Goal: Communication & Community: Answer question/provide support

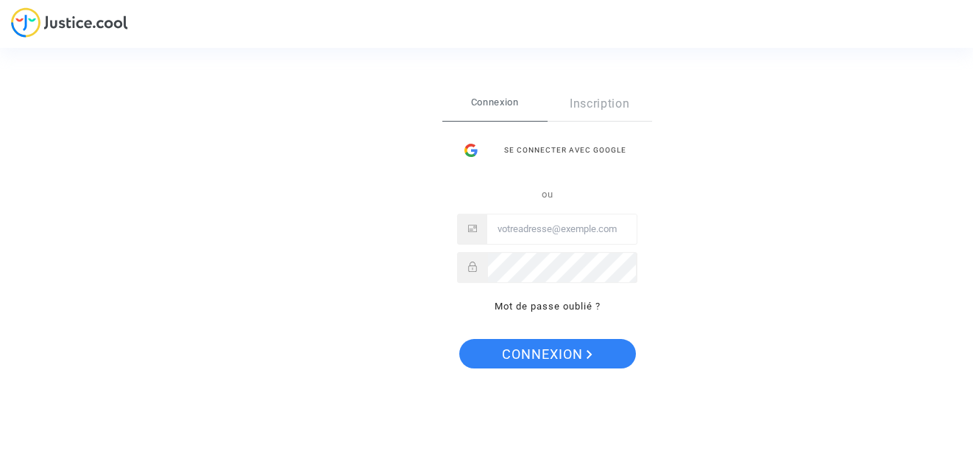
click at [543, 229] on input "Email" at bounding box center [561, 228] width 149 height 29
type input "[EMAIL_ADDRESS][PERSON_NAME][DOMAIN_NAME]"
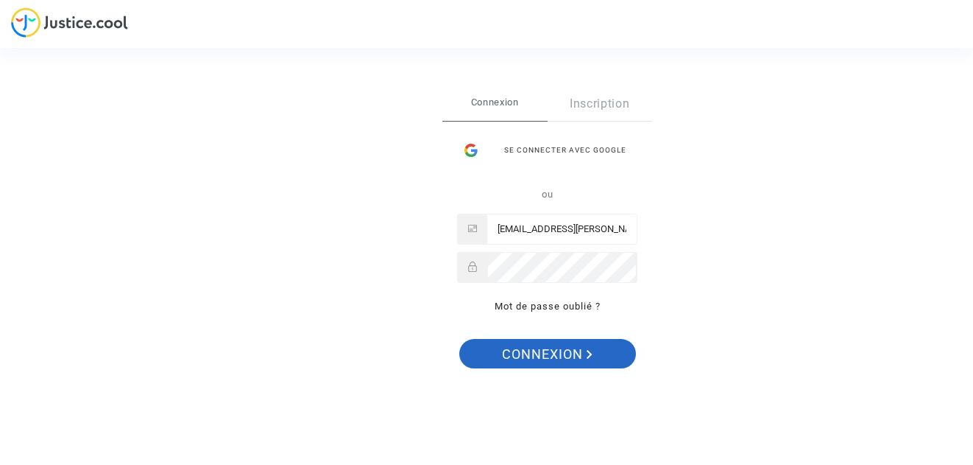
click at [538, 353] on span "Connexion" at bounding box center [547, 354] width 91 height 31
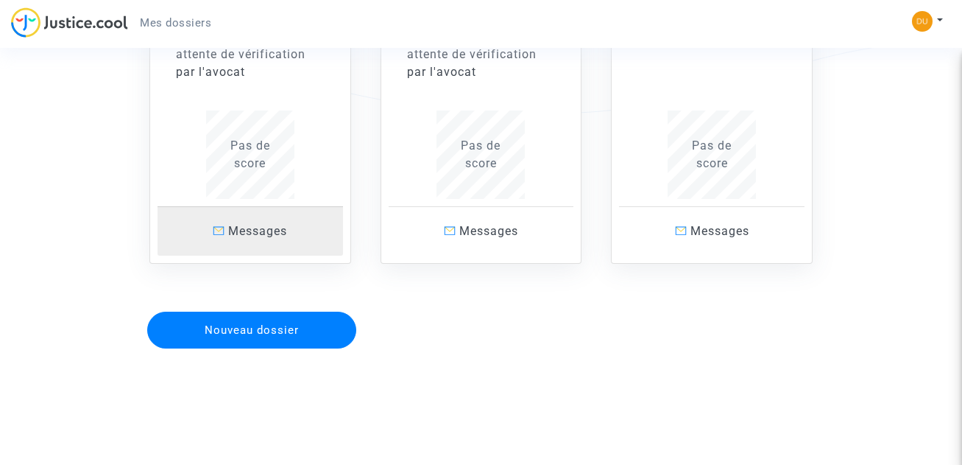
scroll to position [294, 0]
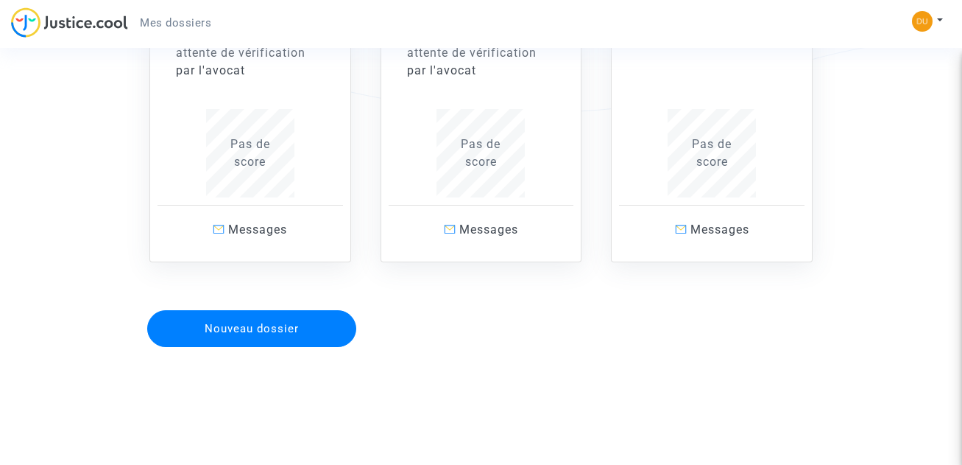
click at [255, 329] on button "Nouveau dossier" at bounding box center [251, 328] width 209 height 37
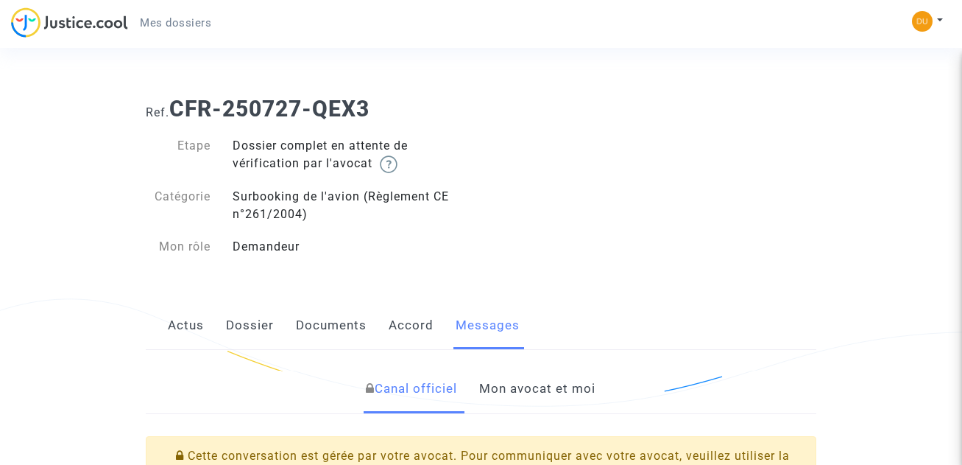
click at [491, 322] on link "Messages" at bounding box center [488, 325] width 64 height 49
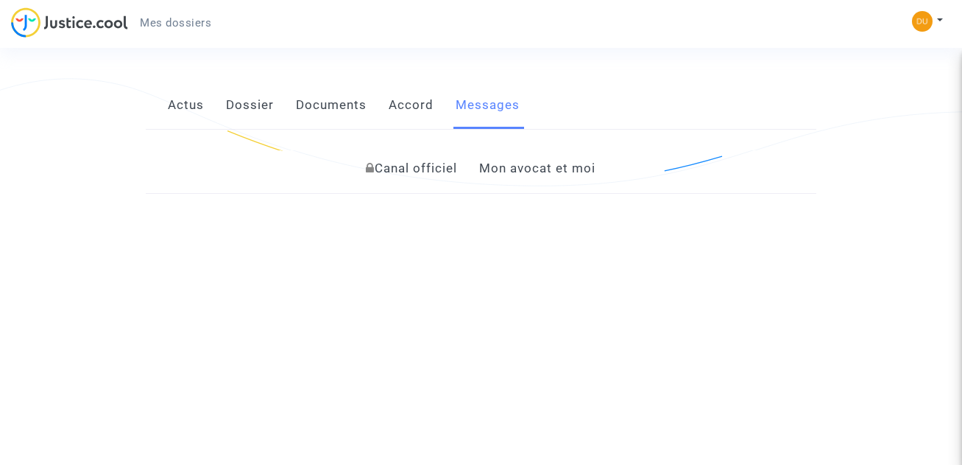
scroll to position [221, 0]
click at [482, 99] on link "Messages" at bounding box center [488, 104] width 64 height 49
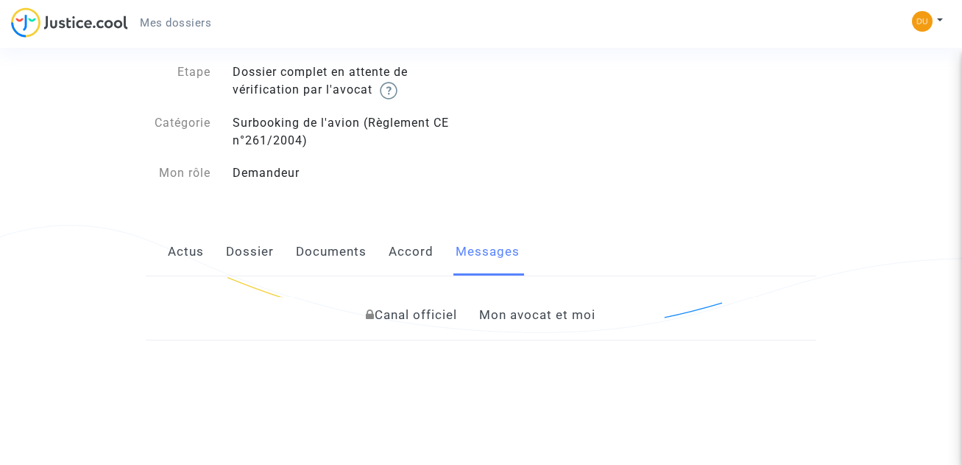
scroll to position [0, 0]
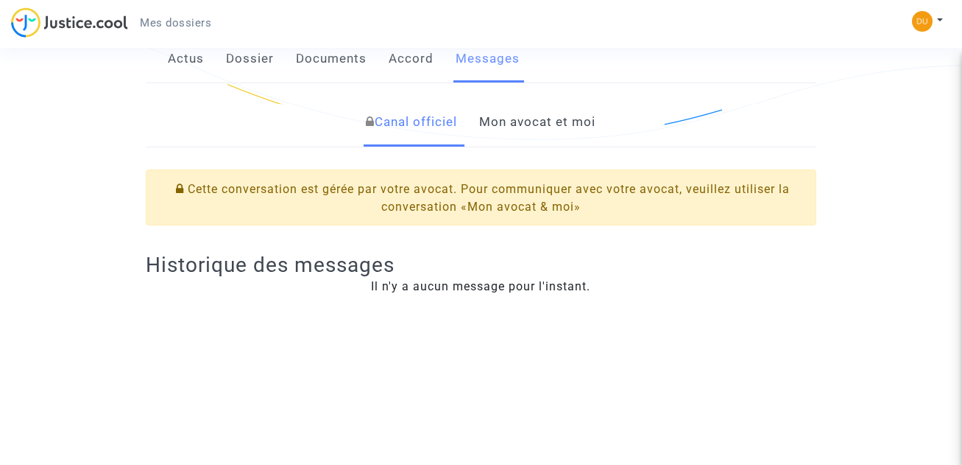
scroll to position [295, 0]
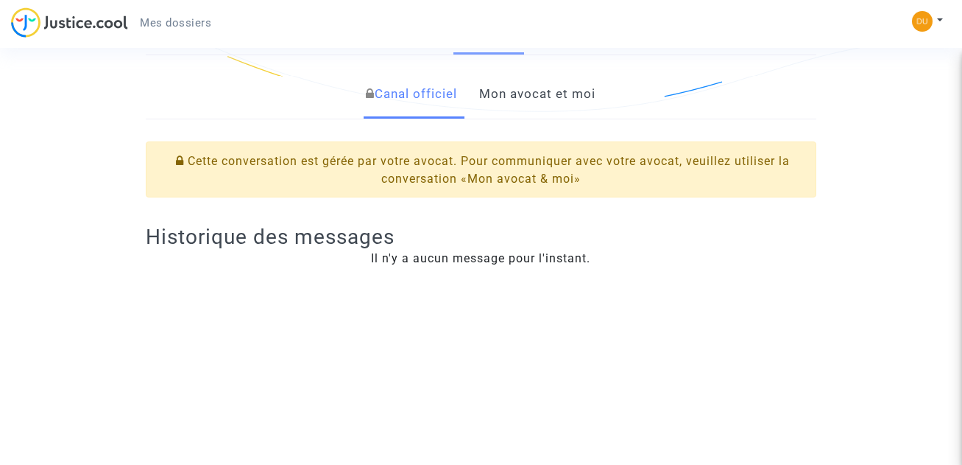
click at [529, 91] on link "Mon avocat et moi" at bounding box center [537, 94] width 116 height 49
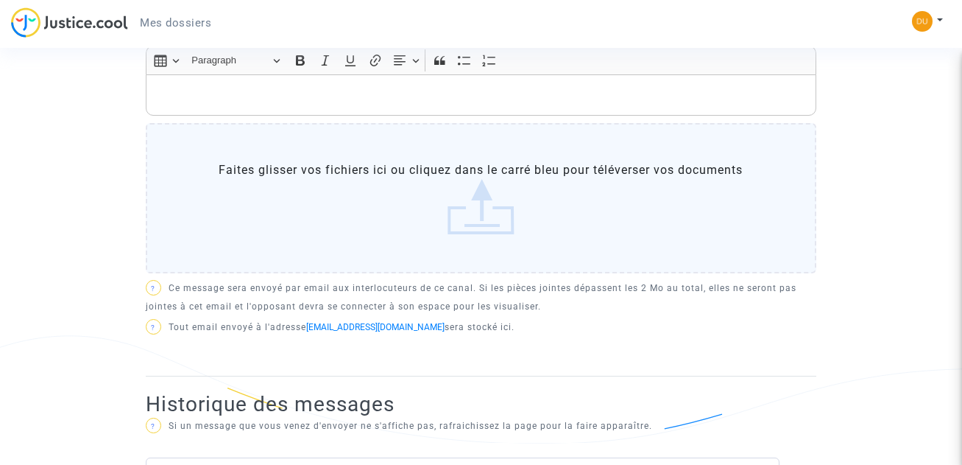
scroll to position [472, 0]
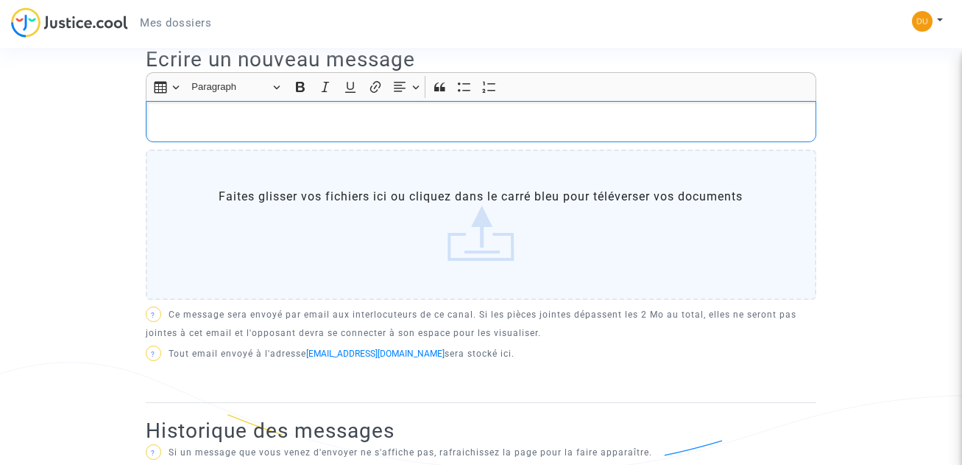
click at [214, 124] on p "Rich Text Editor, main" at bounding box center [481, 122] width 655 height 18
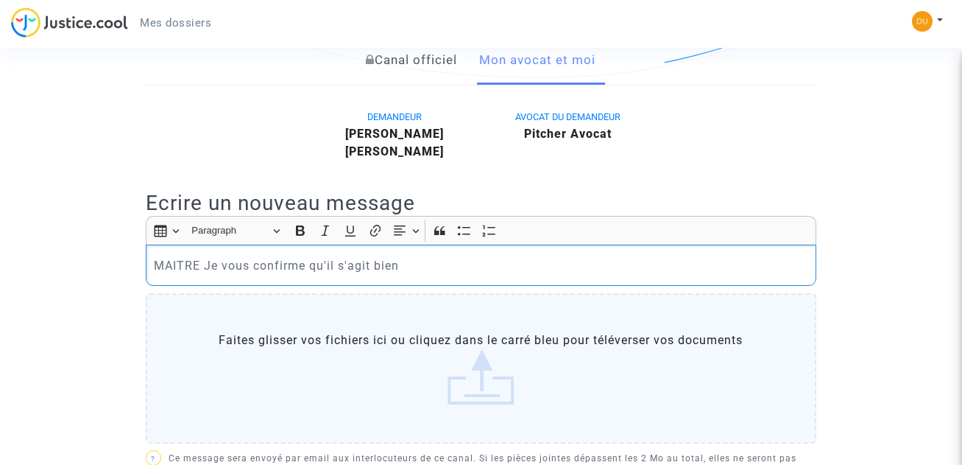
scroll to position [368, 0]
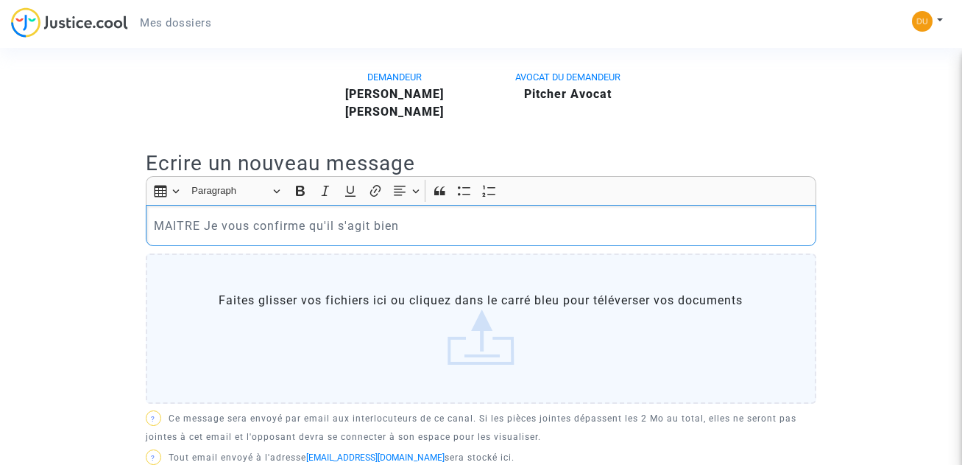
click at [407, 224] on p "MAITRE Je vous confirme qu'il s'agit bien" at bounding box center [481, 225] width 655 height 18
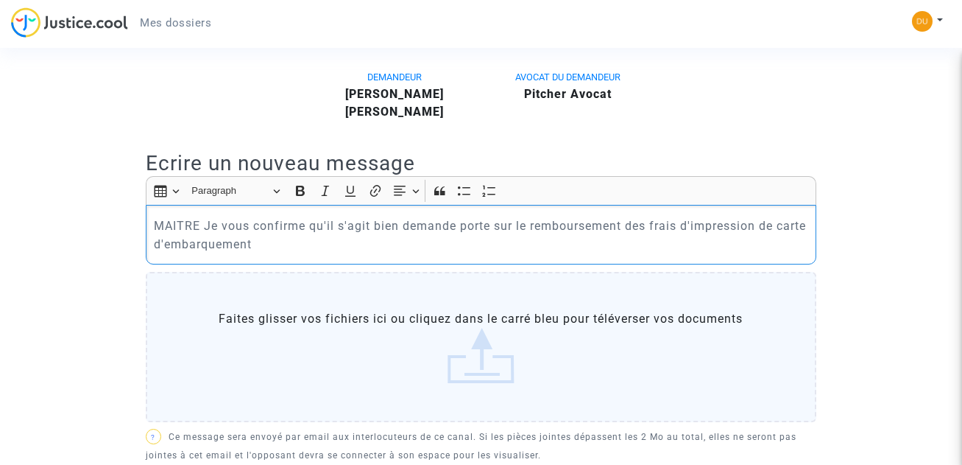
click at [403, 225] on p "MAITRE Je vous confirme qu'il s'agit bien demande porte sur le remboursement de…" at bounding box center [481, 234] width 655 height 37
click at [495, 225] on p "MAITRE Je vous confirme qu'il s'agit bien d'une demande porte sur le remboursem…" at bounding box center [481, 234] width 655 height 37
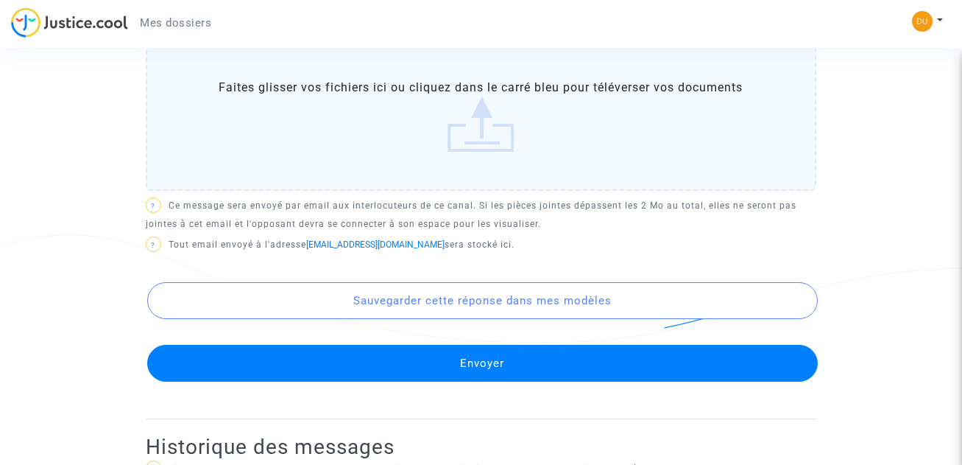
scroll to position [736, 0]
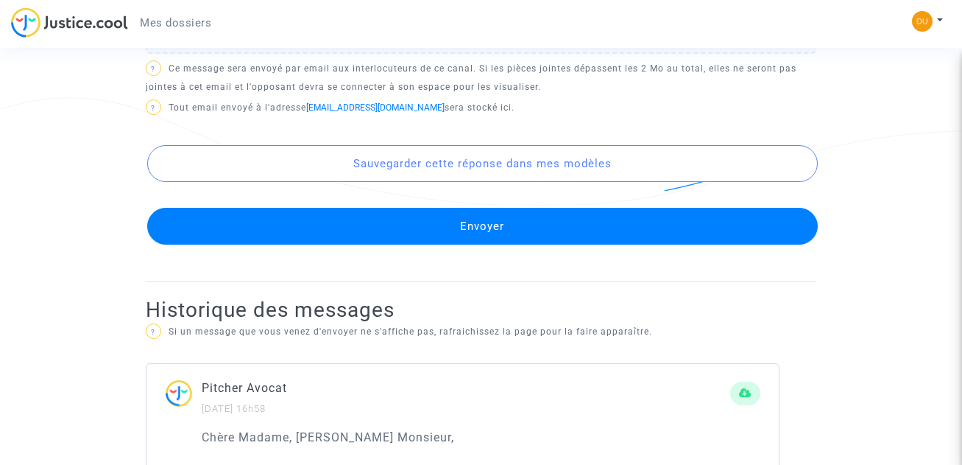
click at [496, 227] on button "Envoyer" at bounding box center [482, 226] width 671 height 37
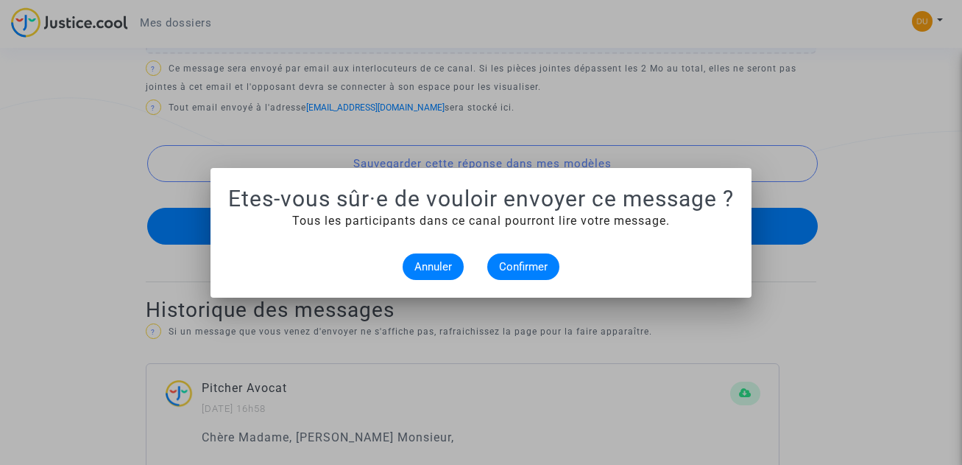
scroll to position [0, 0]
click at [517, 267] on span "Confirmer" at bounding box center [523, 266] width 49 height 13
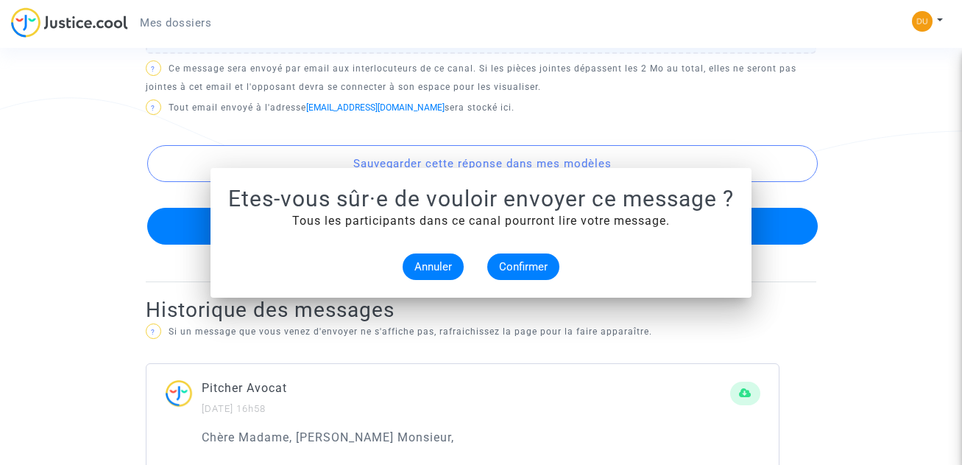
scroll to position [736, 0]
